Goal: Task Accomplishment & Management: Manage account settings

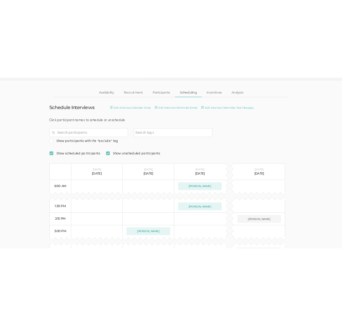
scroll to position [117, 0]
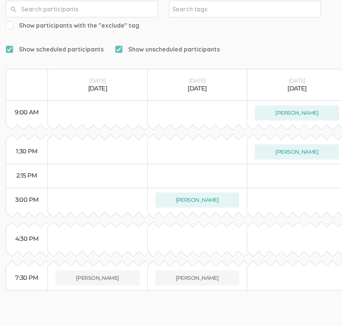
click at [279, 41] on form "Show scheduled participants Show unscheduled participants" at bounding box center [241, 49] width 470 height 16
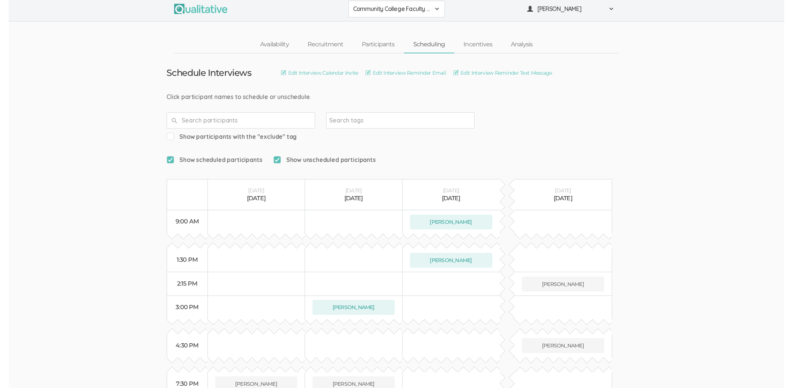
scroll to position [0, 0]
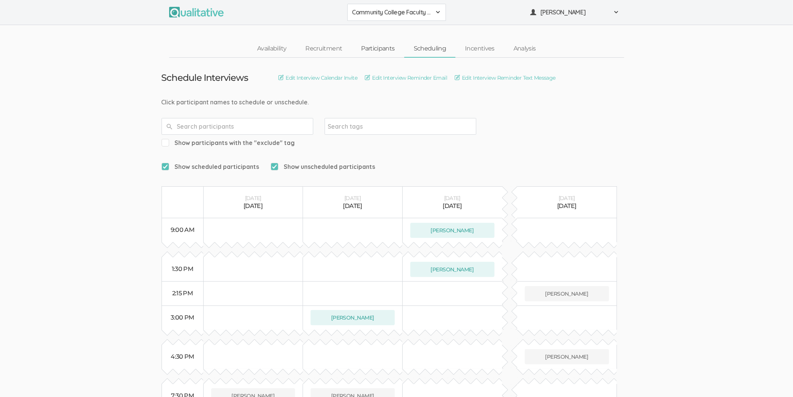
click at [377, 47] on link "Participants" at bounding box center [378, 49] width 52 height 16
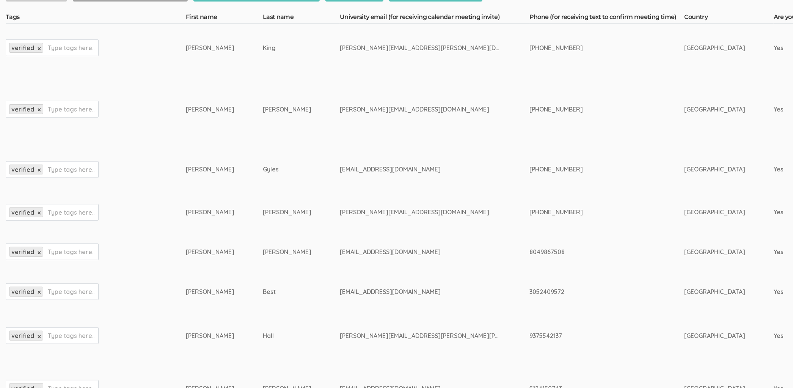
scroll to position [204, 0]
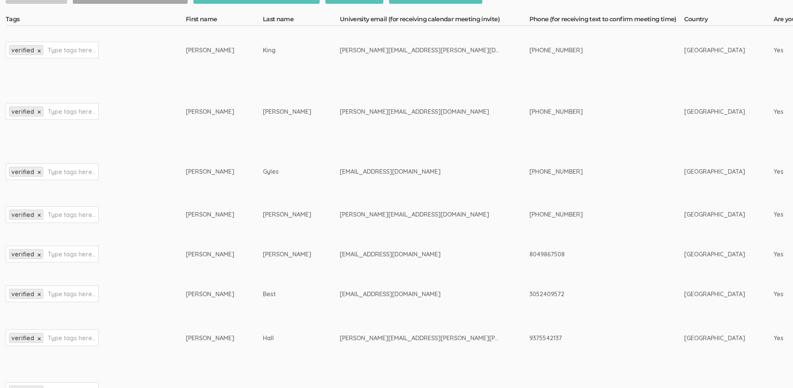
drag, startPoint x: 398, startPoint y: 207, endPoint x: 314, endPoint y: 206, distance: 83.4
copy tr "[PERSON_NAME][EMAIL_ADDRESS][DOMAIN_NAME]"
drag, startPoint x: 383, startPoint y: 168, endPoint x: 315, endPoint y: 166, distance: 67.9
click at [340, 167] on div "[EMAIL_ADDRESS][DOMAIN_NAME]" at bounding box center [420, 171] width 161 height 9
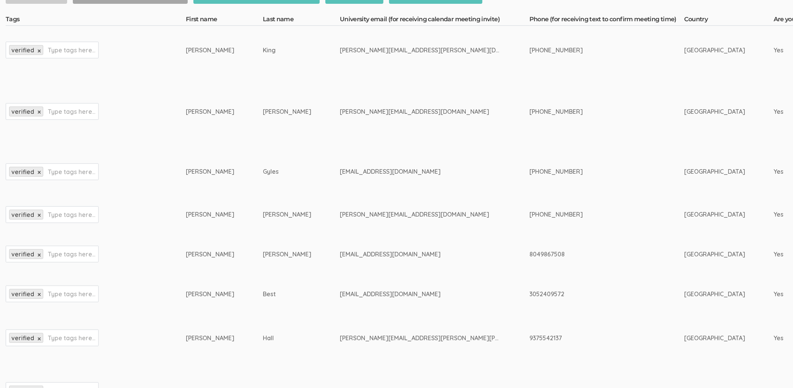
copy div "[EMAIL_ADDRESS][DOMAIN_NAME]"
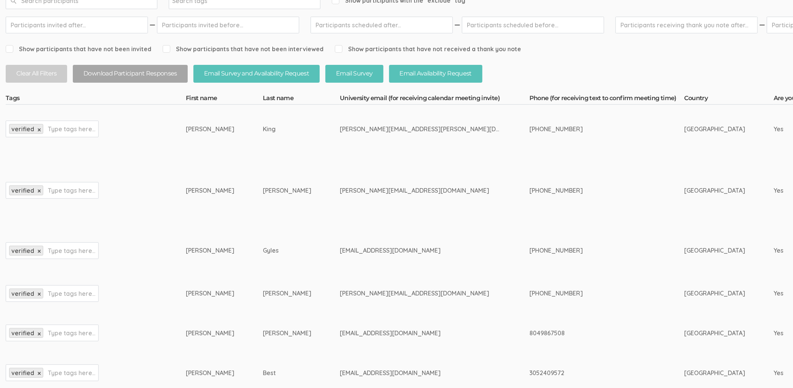
scroll to position [91, 0]
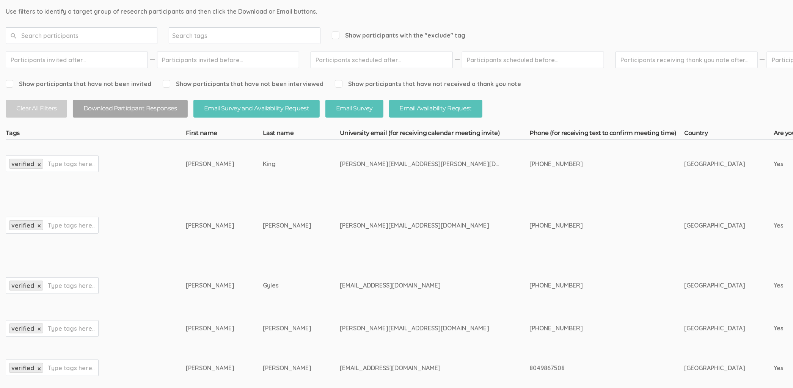
drag, startPoint x: 410, startPoint y: 224, endPoint x: 312, endPoint y: 227, distance: 97.9
copy tr "[PERSON_NAME][EMAIL_ADDRESS][DOMAIN_NAME]"
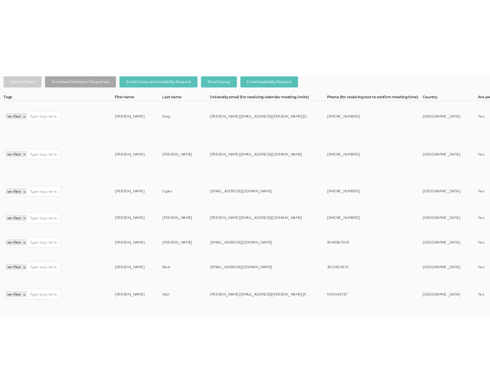
scroll to position [148, 0]
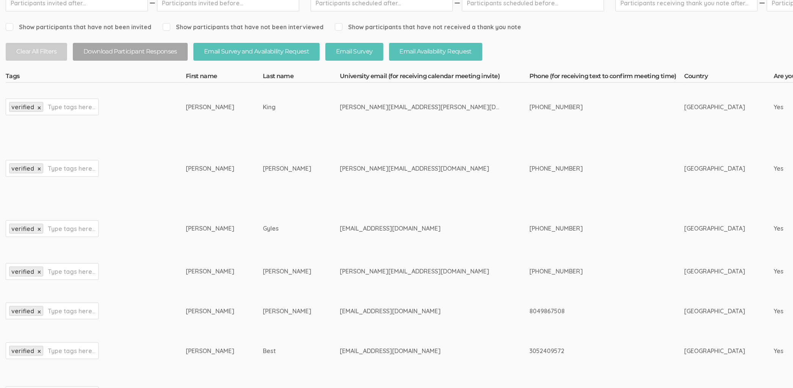
drag, startPoint x: 397, startPoint y: 107, endPoint x: 314, endPoint y: 103, distance: 83.1
click at [340, 103] on div "[PERSON_NAME][EMAIL_ADDRESS][PERSON_NAME][DOMAIN_NAME]" at bounding box center [420, 107] width 161 height 9
copy div "[PERSON_NAME][EMAIL_ADDRESS][PERSON_NAME][DOMAIN_NAME]"
